Goal: Information Seeking & Learning: Compare options

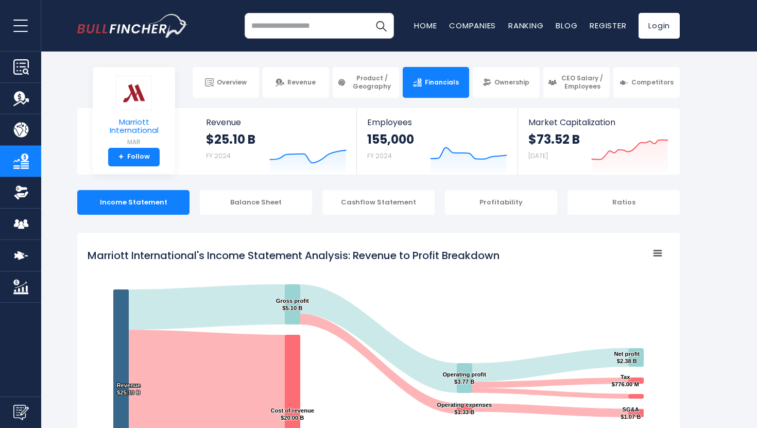
click at [134, 101] on img at bounding box center [134, 93] width 36 height 34
click at [287, 29] on input "search" at bounding box center [318, 26] width 149 height 26
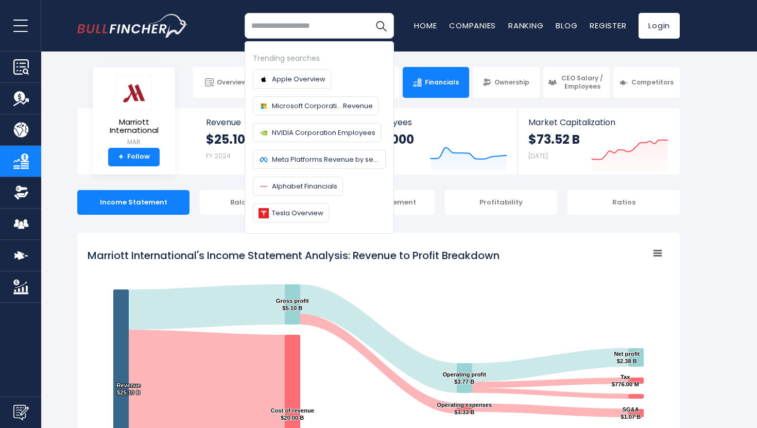
click at [172, 248] on tspan "Marriott International's Income Statement Analysis: Revenue to Profit Breakdown" at bounding box center [293, 255] width 412 height 14
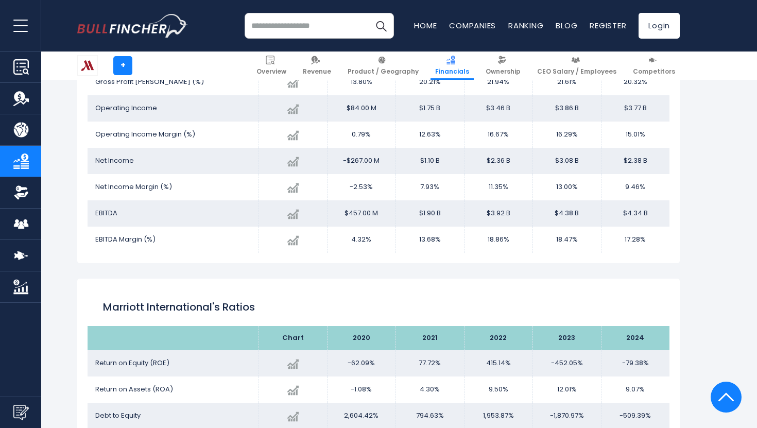
scroll to position [1440, 0]
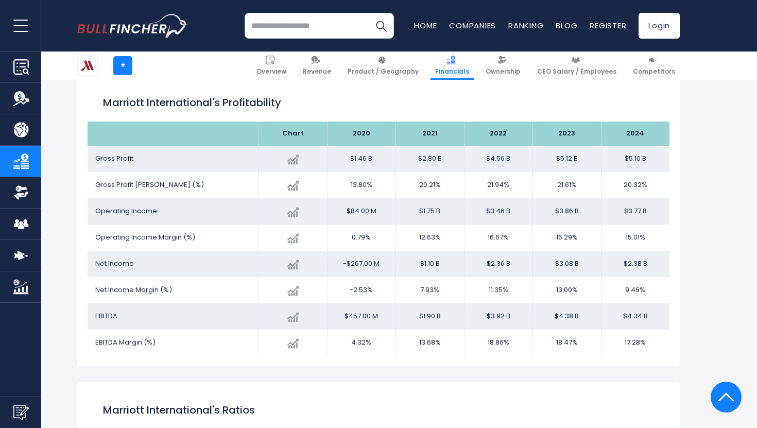
click at [271, 21] on input "search" at bounding box center [318, 26] width 149 height 26
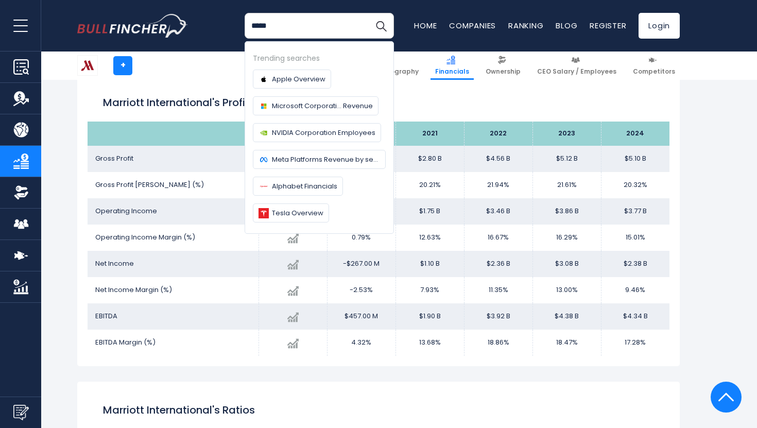
type input "*****"
click at [368, 13] on button "Search" at bounding box center [381, 26] width 26 height 26
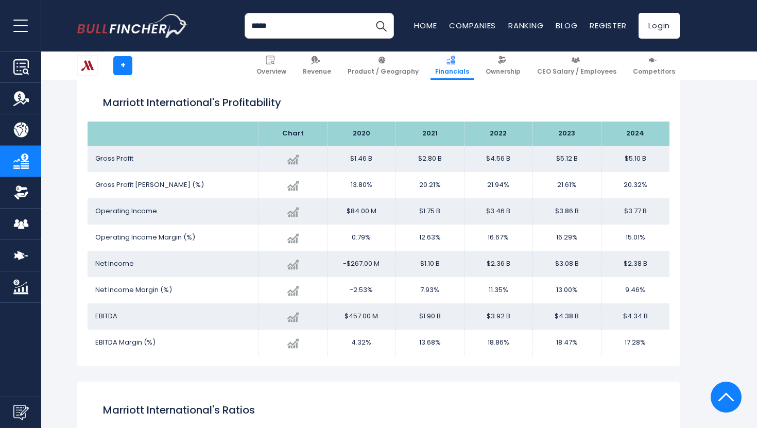
click at [339, 22] on input "*****" at bounding box center [318, 26] width 149 height 26
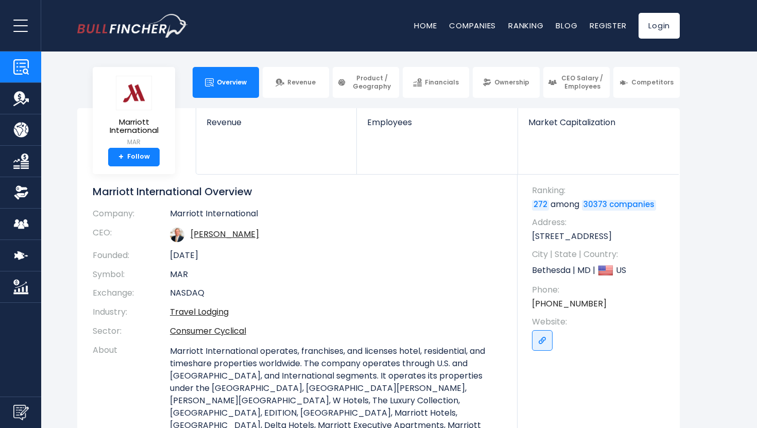
scroll to position [66, 0]
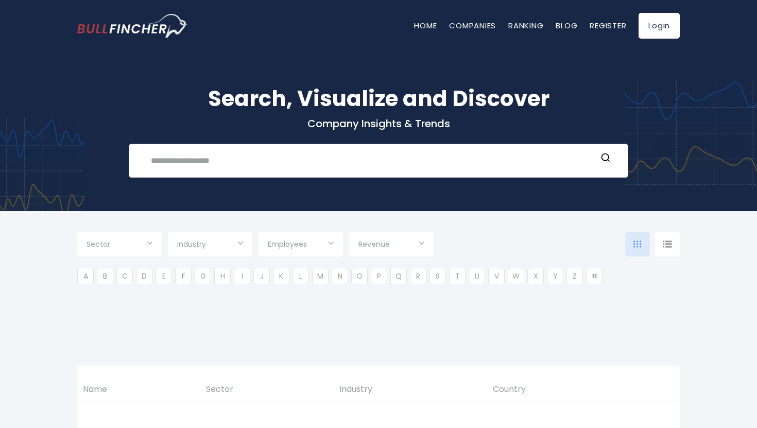
click at [238, 164] on input "text" at bounding box center [371, 160] width 452 height 19
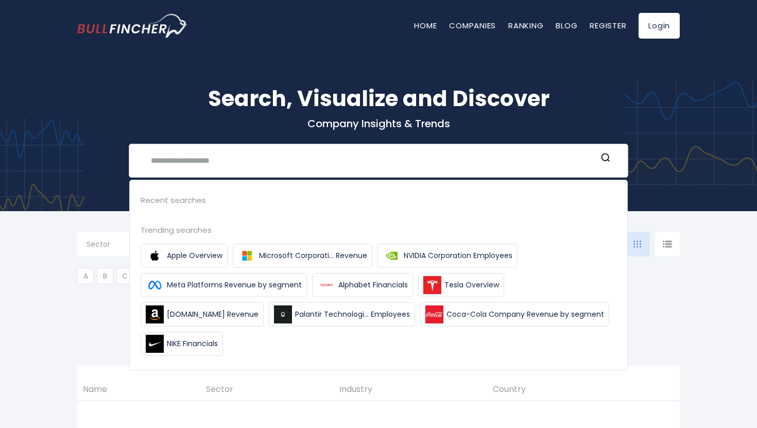
type input "*"
type input "***"
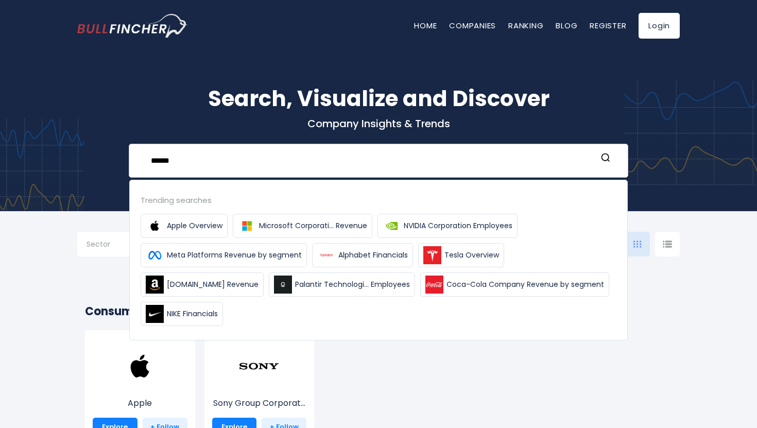
type input "******"
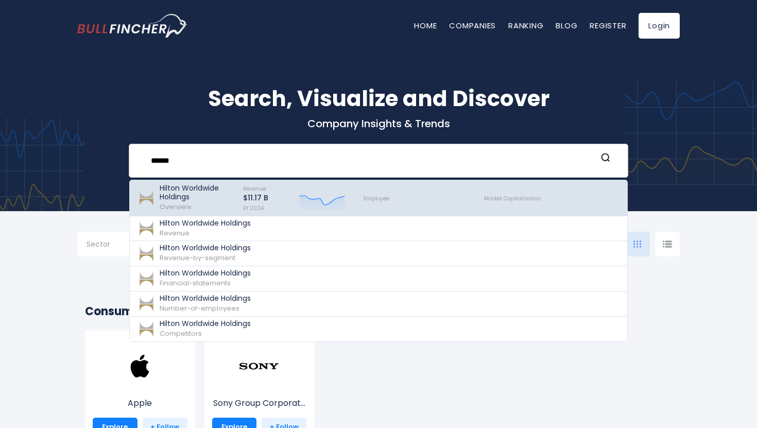
click at [203, 196] on p "Hilton Worldwide Holdings" at bounding box center [197, 192] width 74 height 17
click at [199, 189] on p "Hilton Worldwide Holdings" at bounding box center [197, 192] width 74 height 17
click at [205, 188] on p "Hilton Worldwide Holdings" at bounding box center [197, 192] width 74 height 17
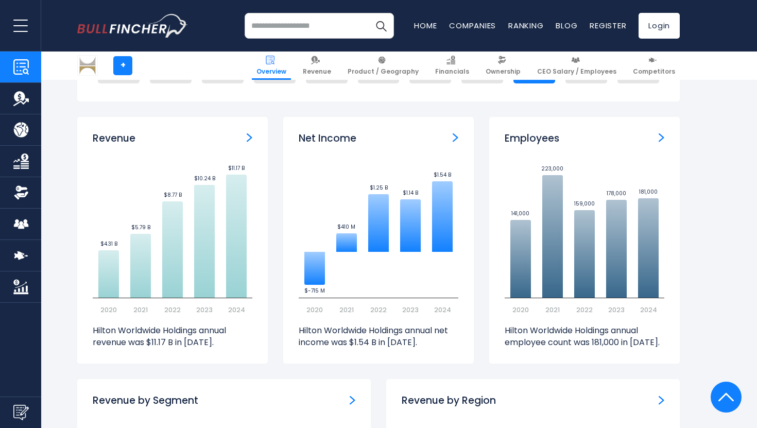
scroll to position [661, 0]
click at [454, 140] on img "Net income" at bounding box center [455, 137] width 6 height 9
click at [458, 137] on img "Net income" at bounding box center [455, 137] width 6 height 9
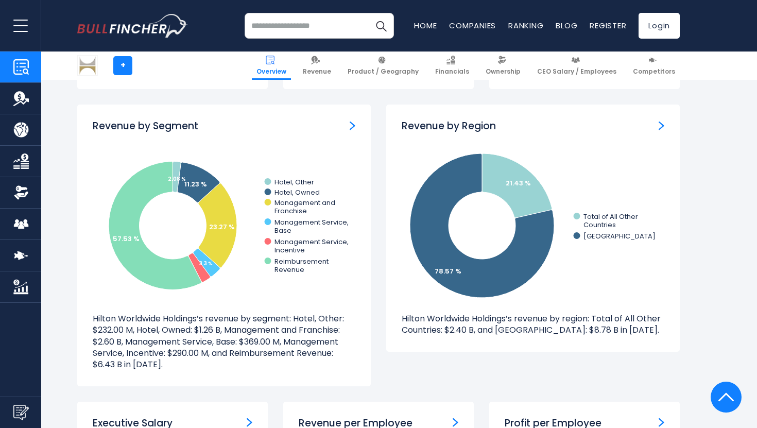
scroll to position [938, 0]
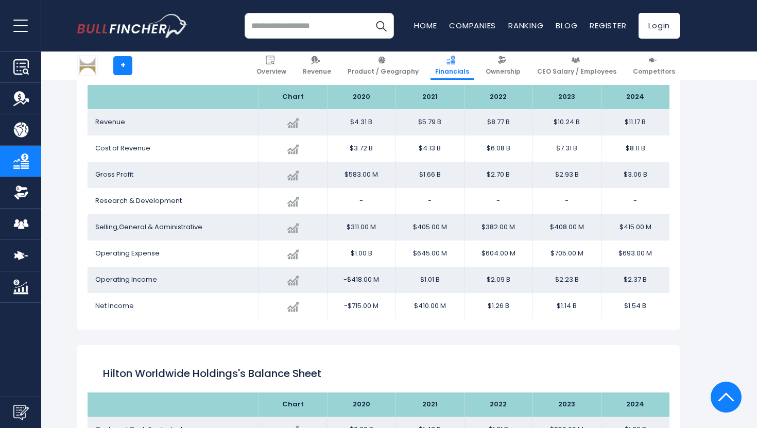
scroll to position [196, 0]
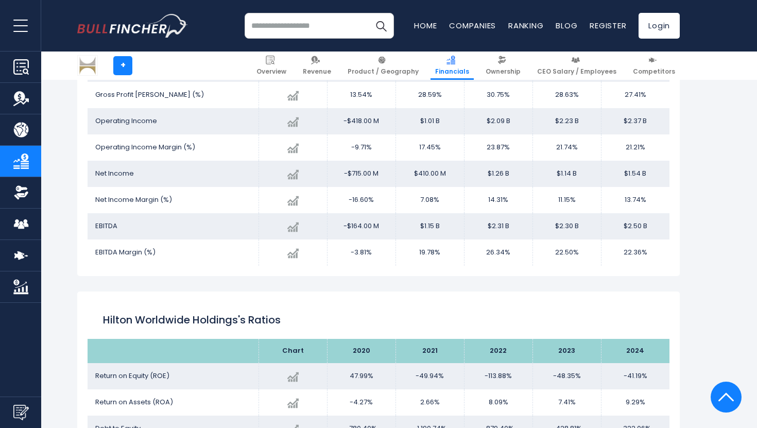
scroll to position [1534, 0]
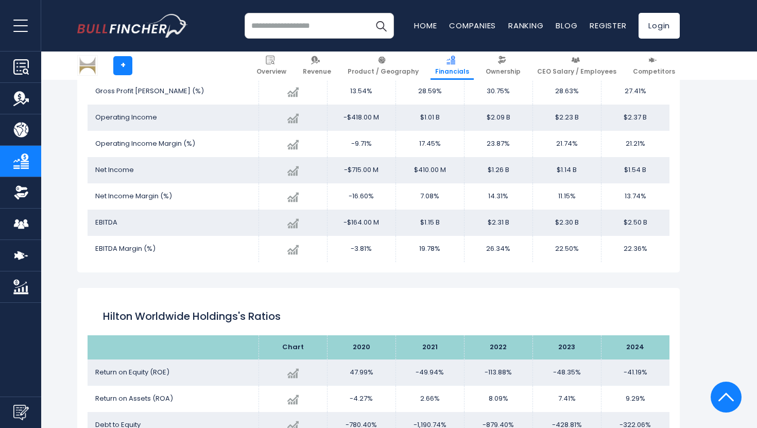
click at [503, 250] on td "26.34%" at bounding box center [498, 249] width 68 height 26
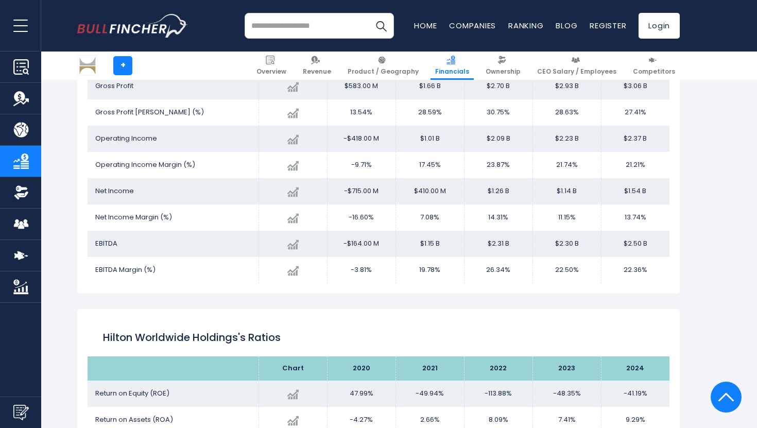
scroll to position [1516, 0]
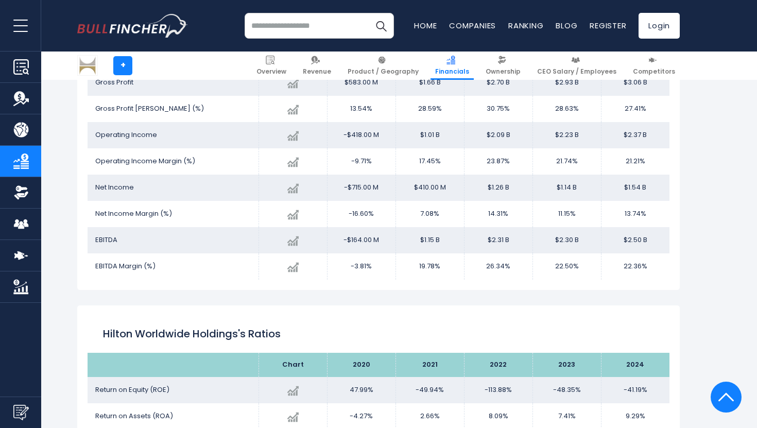
click at [543, 262] on td "22.50%" at bounding box center [566, 266] width 68 height 26
click at [521, 267] on td "26.34%" at bounding box center [498, 266] width 68 height 26
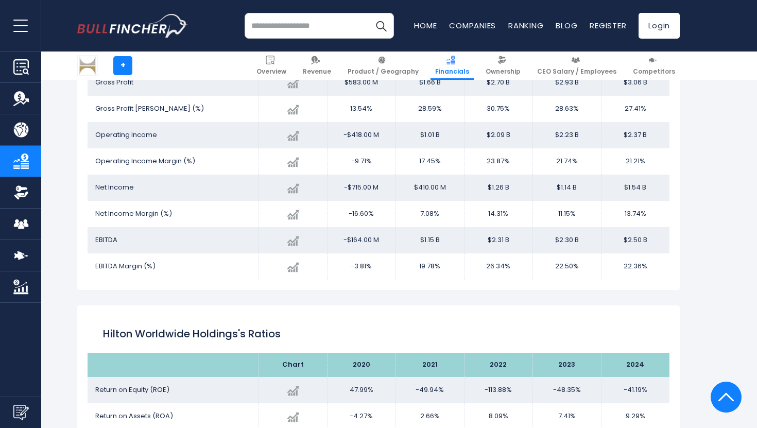
click at [521, 267] on td "26.34%" at bounding box center [498, 266] width 68 height 26
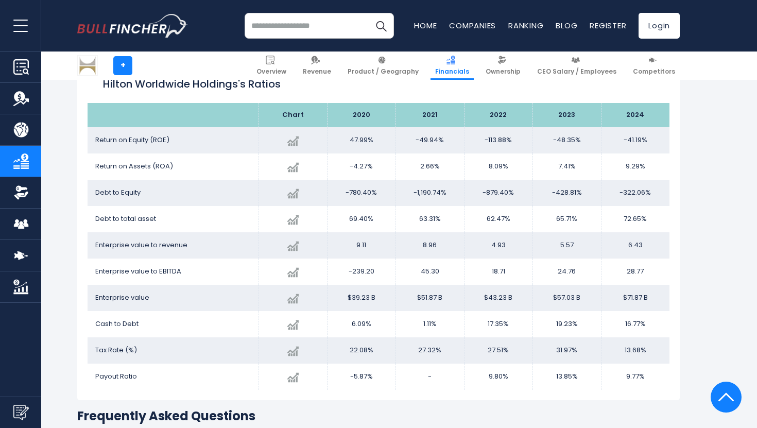
scroll to position [1765, 0]
click at [494, 376] on td "9.80%" at bounding box center [498, 377] width 68 height 26
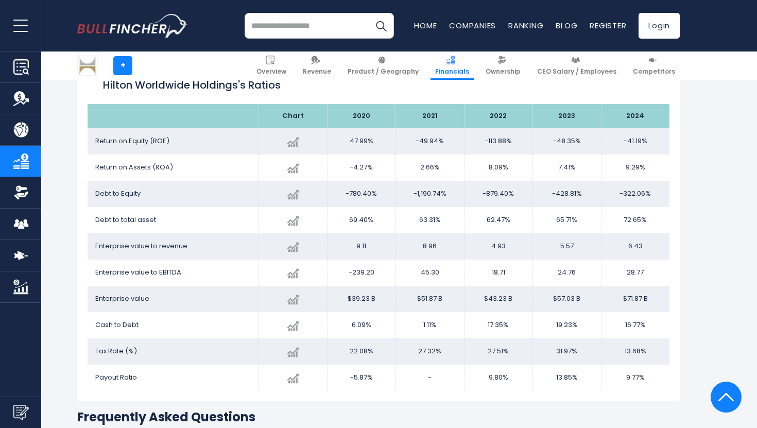
click at [425, 194] on td "-1,190.74%" at bounding box center [429, 194] width 68 height 26
click at [423, 199] on td "-1,190.74%" at bounding box center [429, 194] width 68 height 26
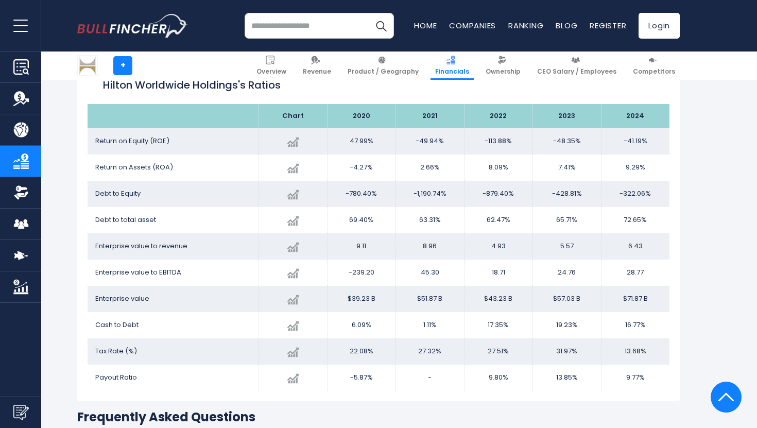
click at [423, 199] on td "-1,190.74%" at bounding box center [429, 194] width 68 height 26
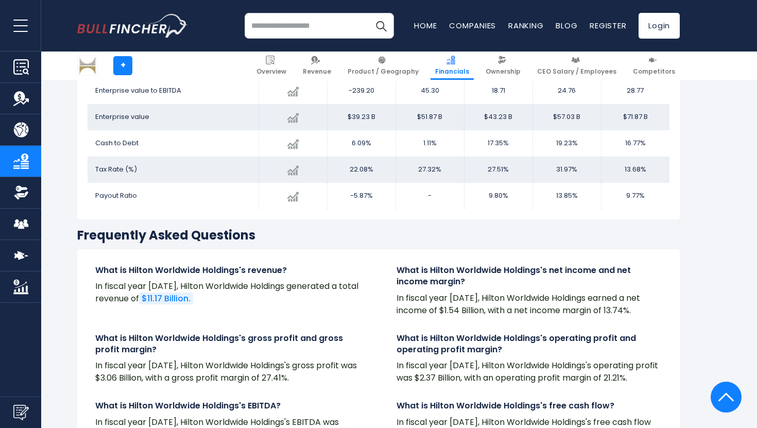
scroll to position [1954, 0]
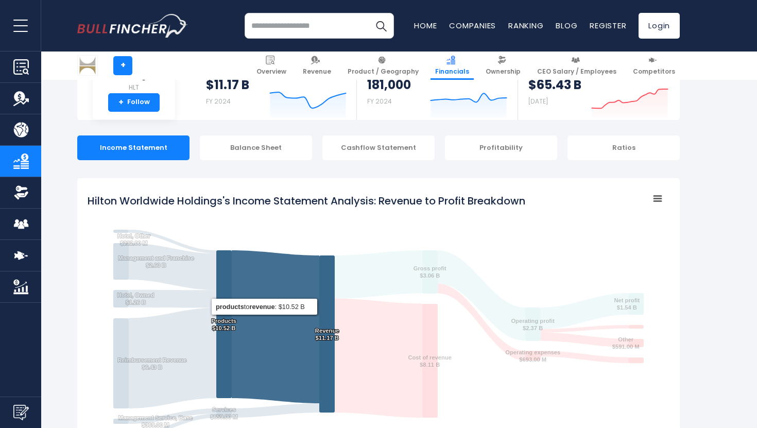
scroll to position [0, 0]
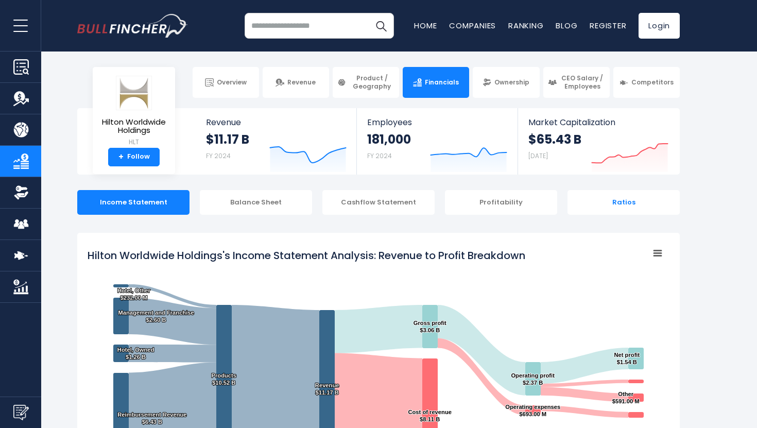
click at [630, 206] on div "Ratios" at bounding box center [623, 202] width 112 height 25
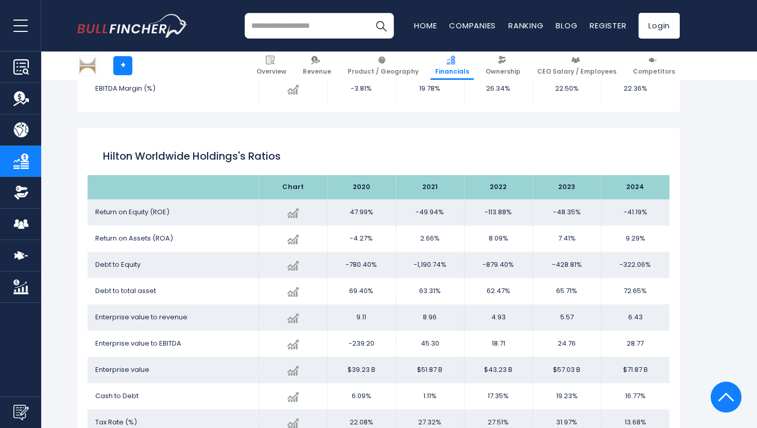
scroll to position [1694, 0]
click at [126, 65] on link "+" at bounding box center [122, 65] width 19 height 19
click at [122, 61] on link "+" at bounding box center [122, 65] width 19 height 19
click at [123, 65] on link "+" at bounding box center [122, 65] width 19 height 19
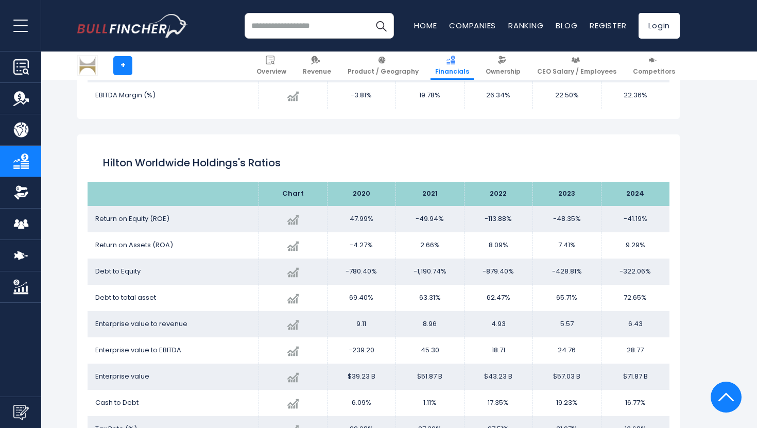
scroll to position [1677, 0]
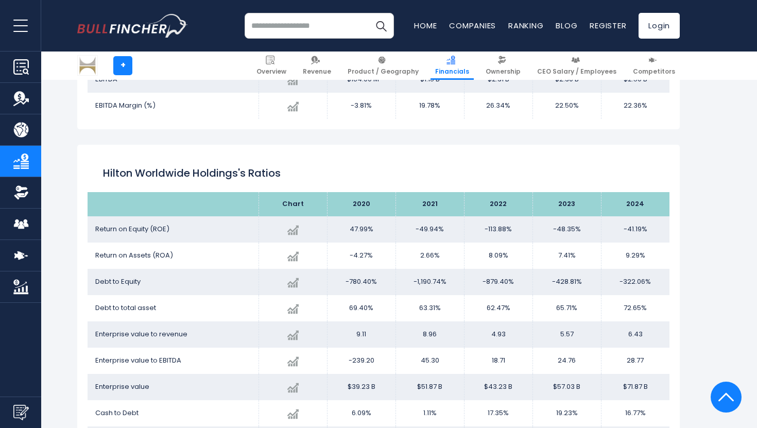
click at [270, 23] on input "search" at bounding box center [318, 26] width 149 height 26
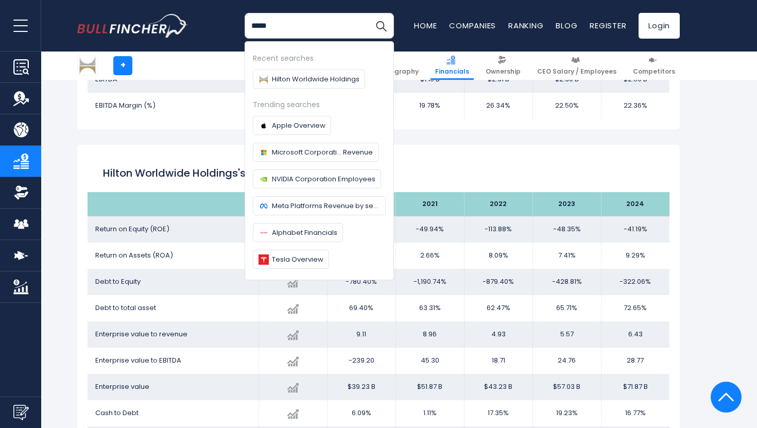
type input "*****"
click at [368, 13] on button "Search" at bounding box center [381, 26] width 26 height 26
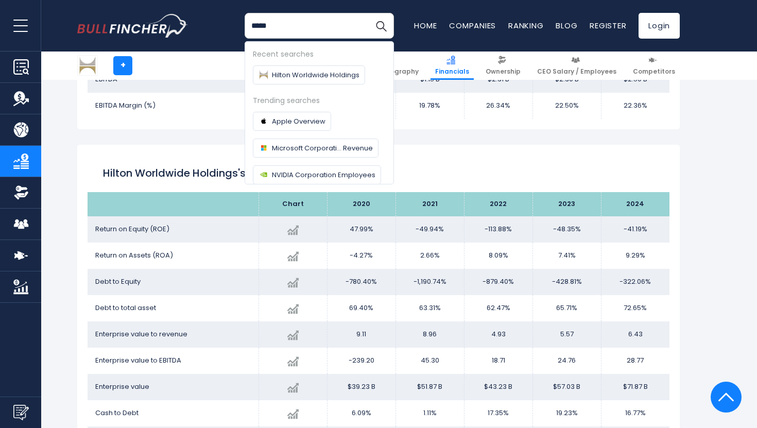
click at [368, 13] on button "Search" at bounding box center [381, 26] width 26 height 26
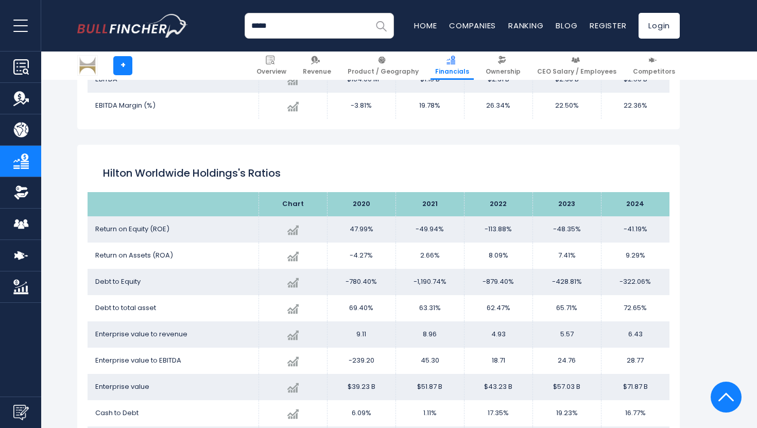
click at [383, 27] on img "Search" at bounding box center [380, 25] width 13 height 13
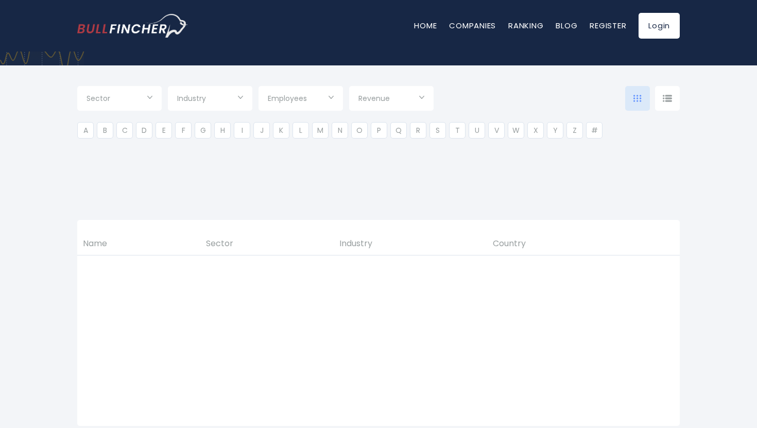
type input "***"
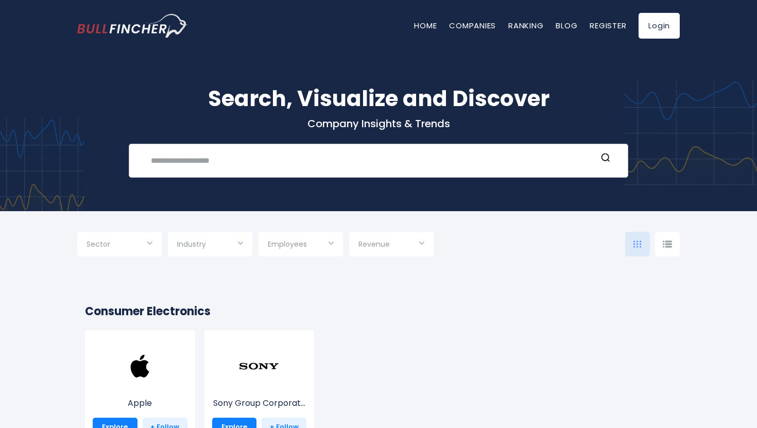
click at [308, 161] on input "text" at bounding box center [371, 160] width 452 height 19
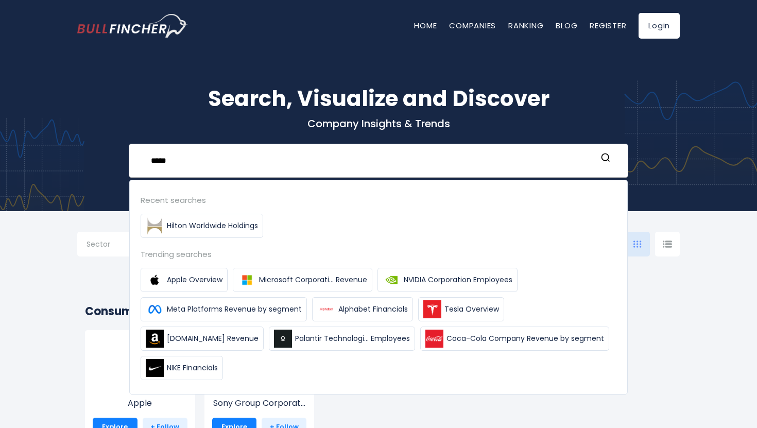
type input "*****"
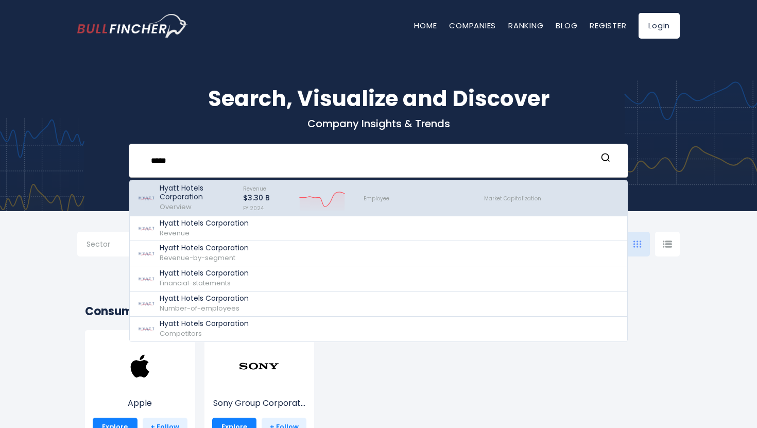
click at [284, 201] on div "Revenue $3.30 B FY 2024 Created with Highcharts 12.1.2" at bounding box center [294, 198] width 120 height 30
click at [198, 199] on p "Hyatt Hotels Corporation" at bounding box center [197, 192] width 74 height 17
click at [197, 199] on p "Hyatt Hotels Corporation" at bounding box center [197, 192] width 74 height 17
click at [154, 197] on img at bounding box center [146, 198] width 18 height 16
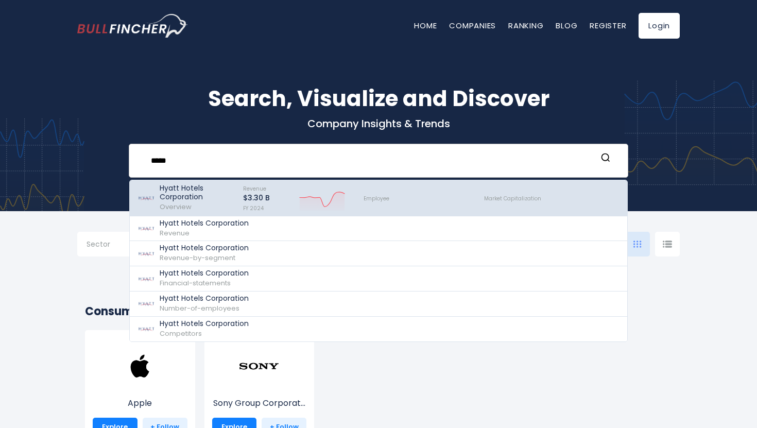
click at [154, 197] on img at bounding box center [146, 198] width 18 height 16
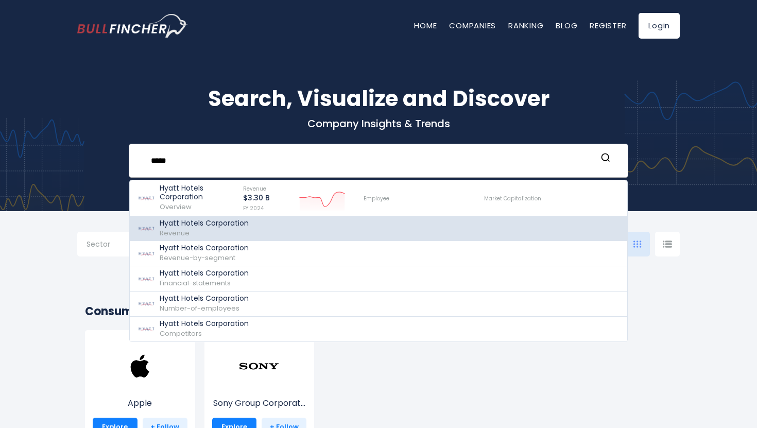
click at [187, 223] on p "Hyatt Hotels Corporation" at bounding box center [204, 223] width 89 height 9
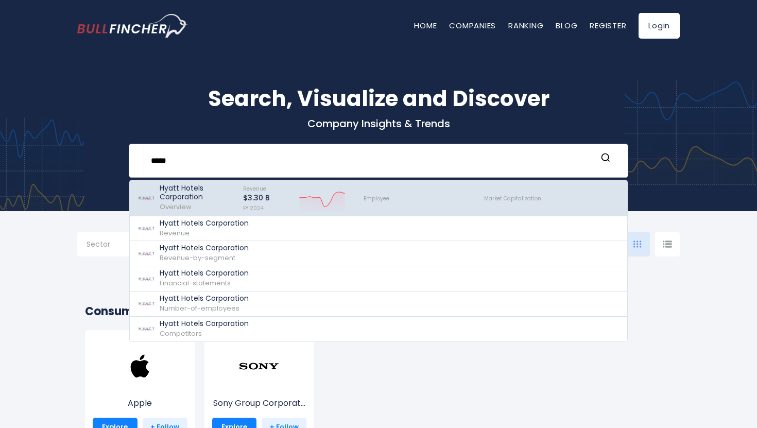
click at [176, 199] on p "Hyatt Hotels Corporation" at bounding box center [197, 192] width 74 height 17
click at [147, 198] on img at bounding box center [146, 198] width 18 height 16
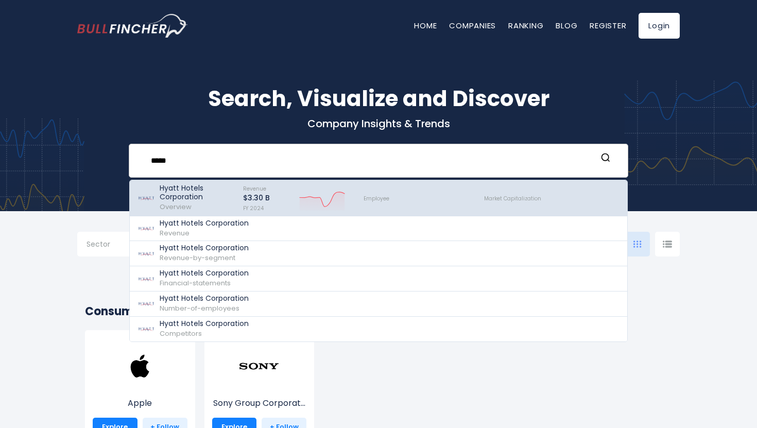
click at [147, 198] on img at bounding box center [146, 198] width 18 height 16
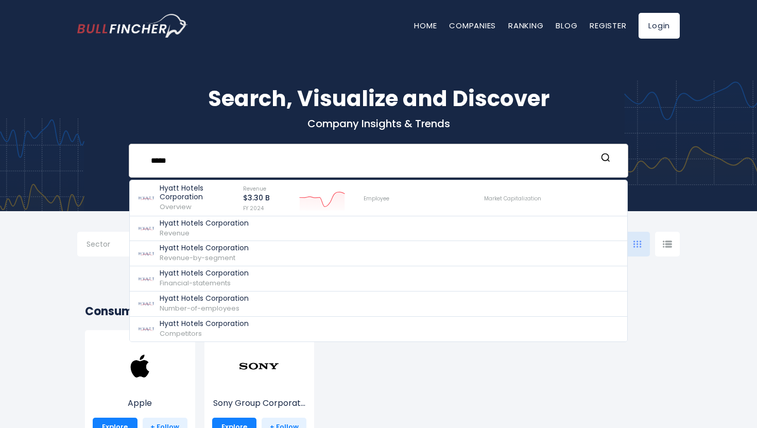
click at [194, 157] on input "*****" at bounding box center [371, 160] width 452 height 19
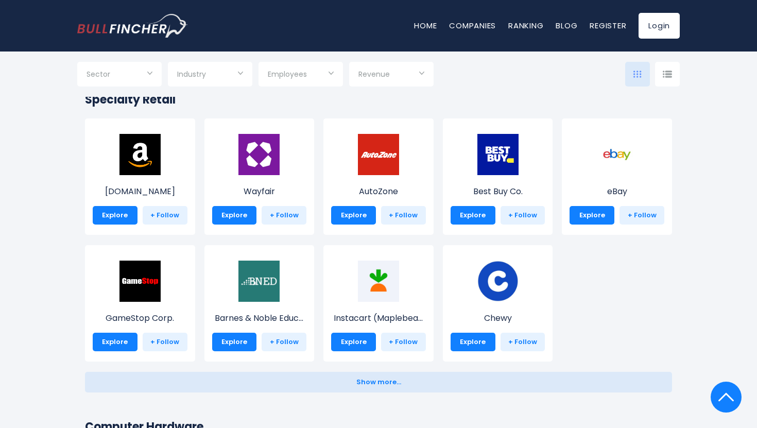
scroll to position [394, 0]
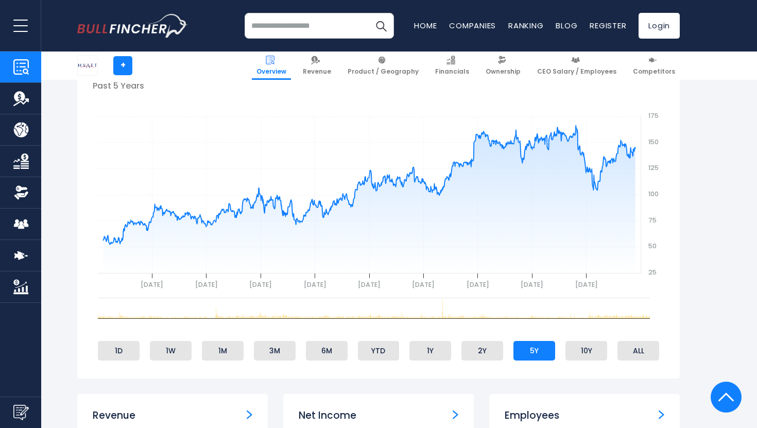
scroll to position [354, 0]
